Goal: Navigation & Orientation: Go to known website

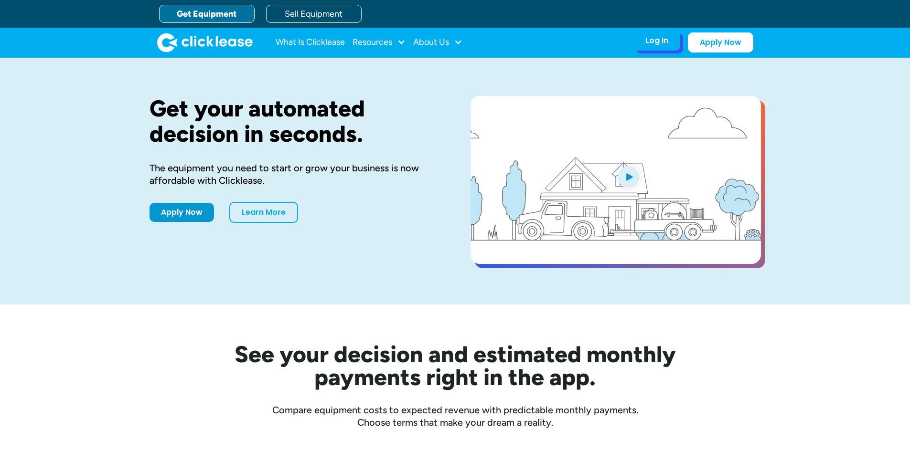
click at [660, 39] on div "Log In" at bounding box center [656, 41] width 23 height 10
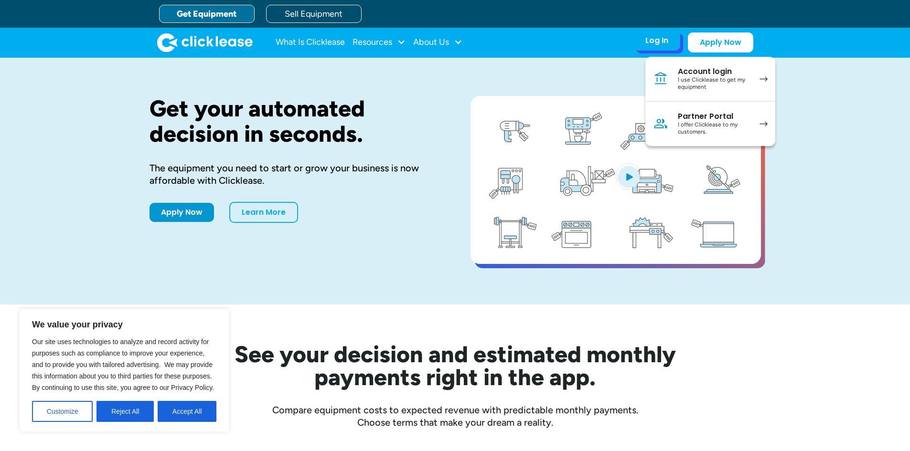
click at [694, 123] on div "I offer Clicklease to my customers." at bounding box center [714, 128] width 72 height 15
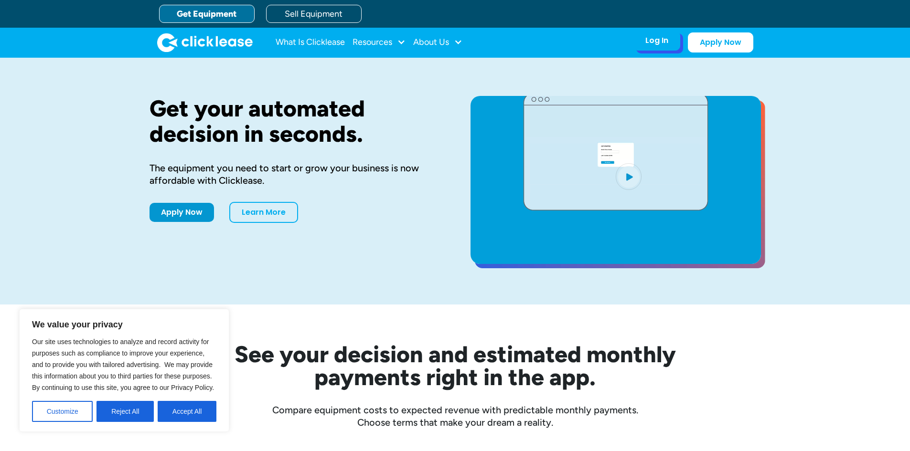
click at [660, 42] on div "Log In" at bounding box center [656, 41] width 23 height 10
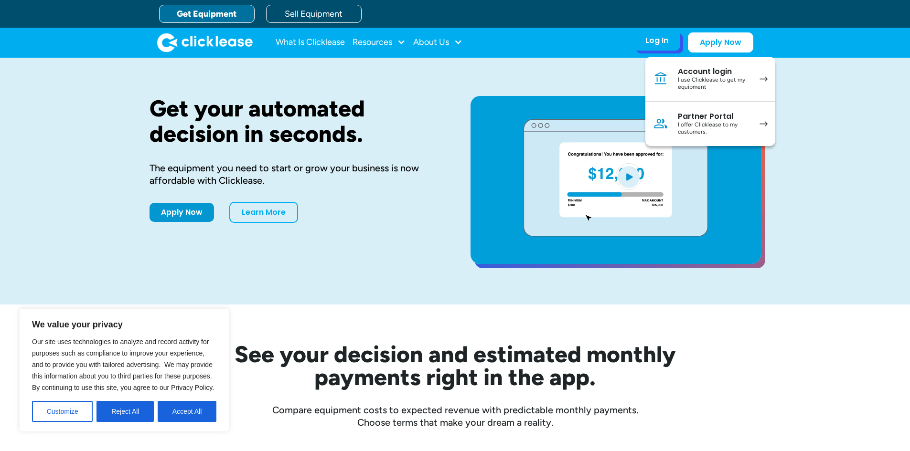
click at [672, 121] on link "Partner Portal I offer Clicklease to my customers." at bounding box center [710, 124] width 130 height 44
